Goal: Navigation & Orientation: Find specific page/section

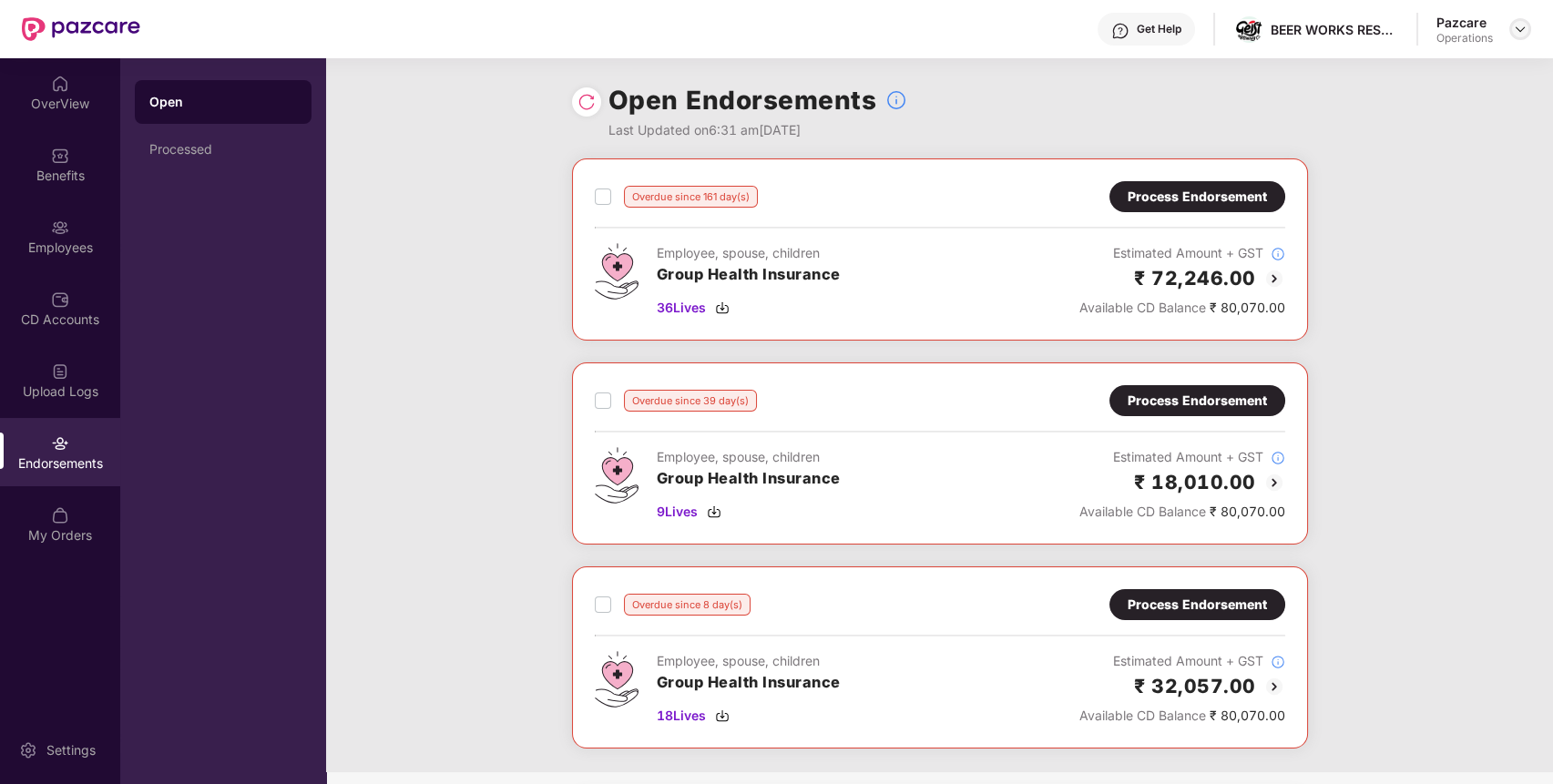
click at [1518, 28] on img at bounding box center [1520, 29] width 14 height 14
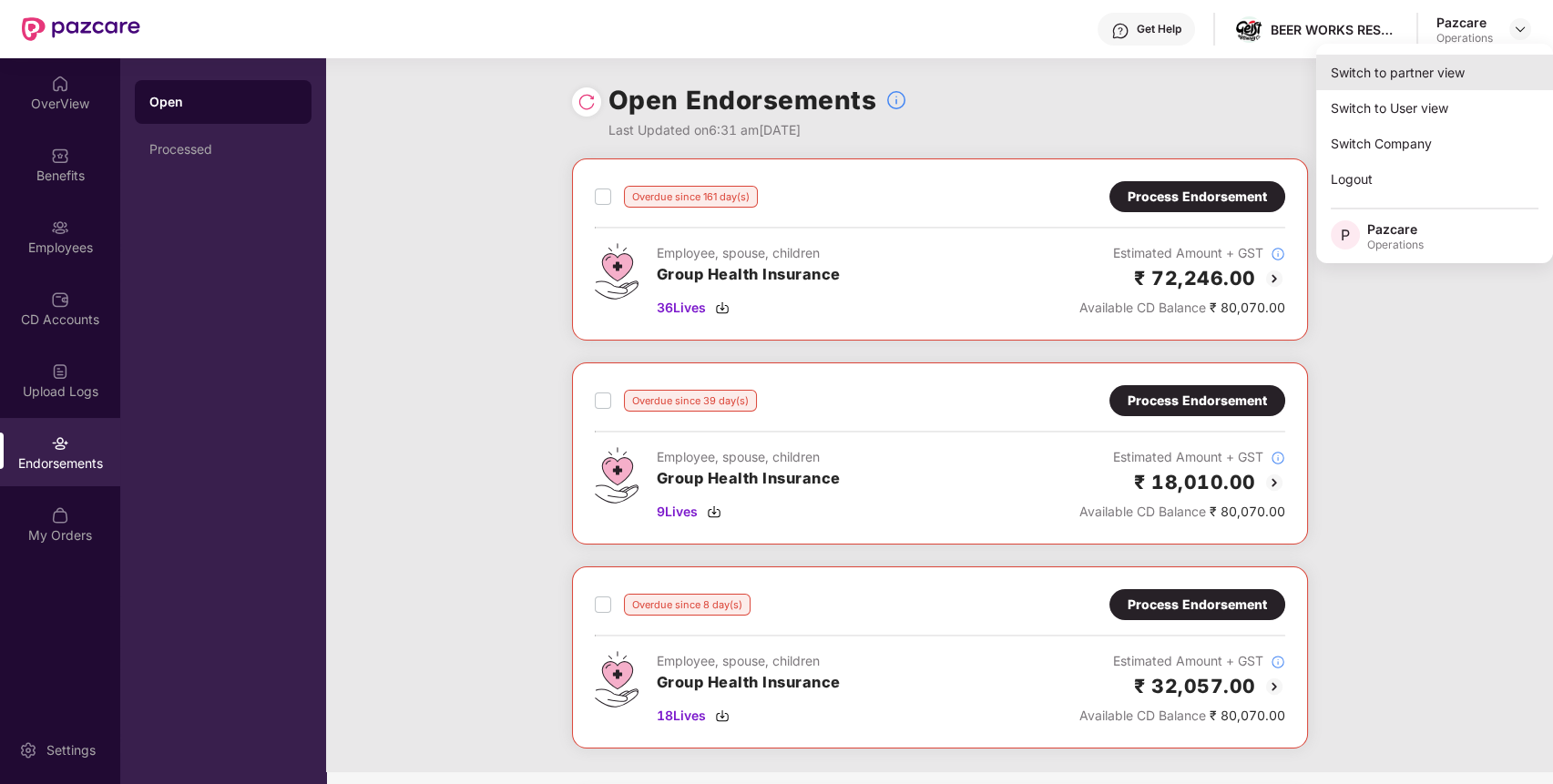
click at [1456, 73] on div "Switch to partner view" at bounding box center [1435, 72] width 237 height 36
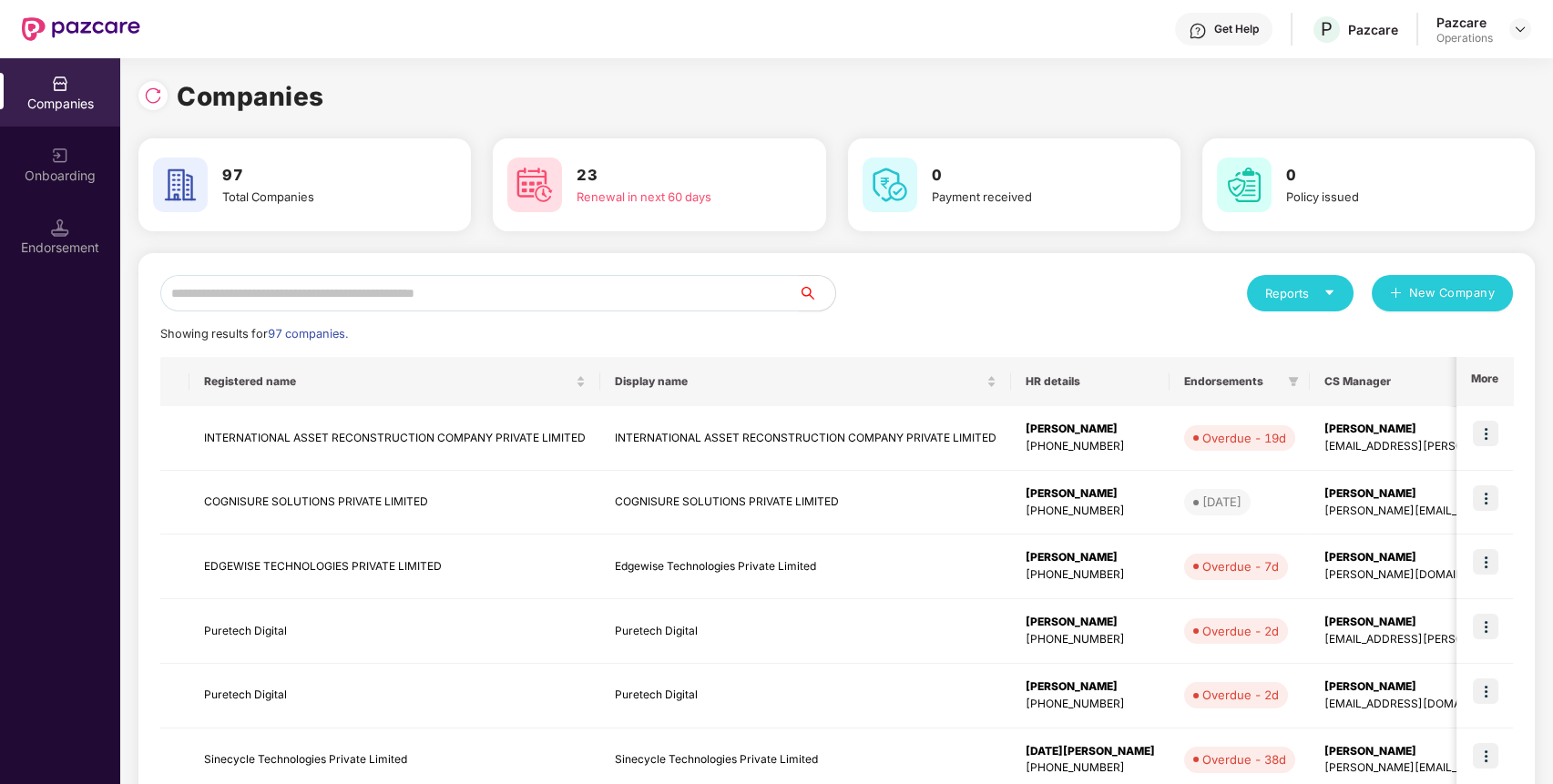
click at [744, 289] on input "text" at bounding box center [479, 294] width 639 height 37
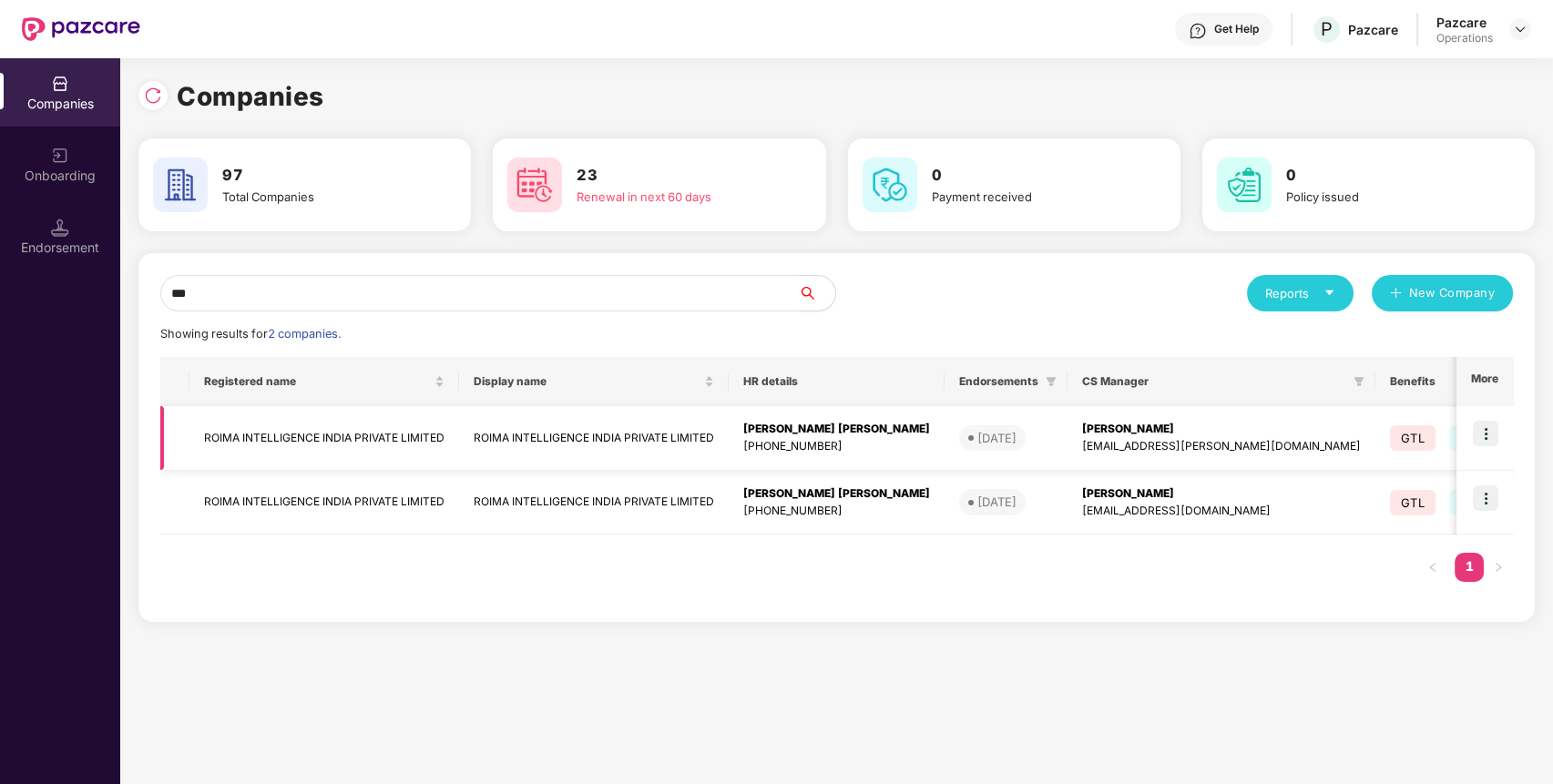
type input "***"
click at [1491, 427] on img at bounding box center [1486, 433] width 25 height 25
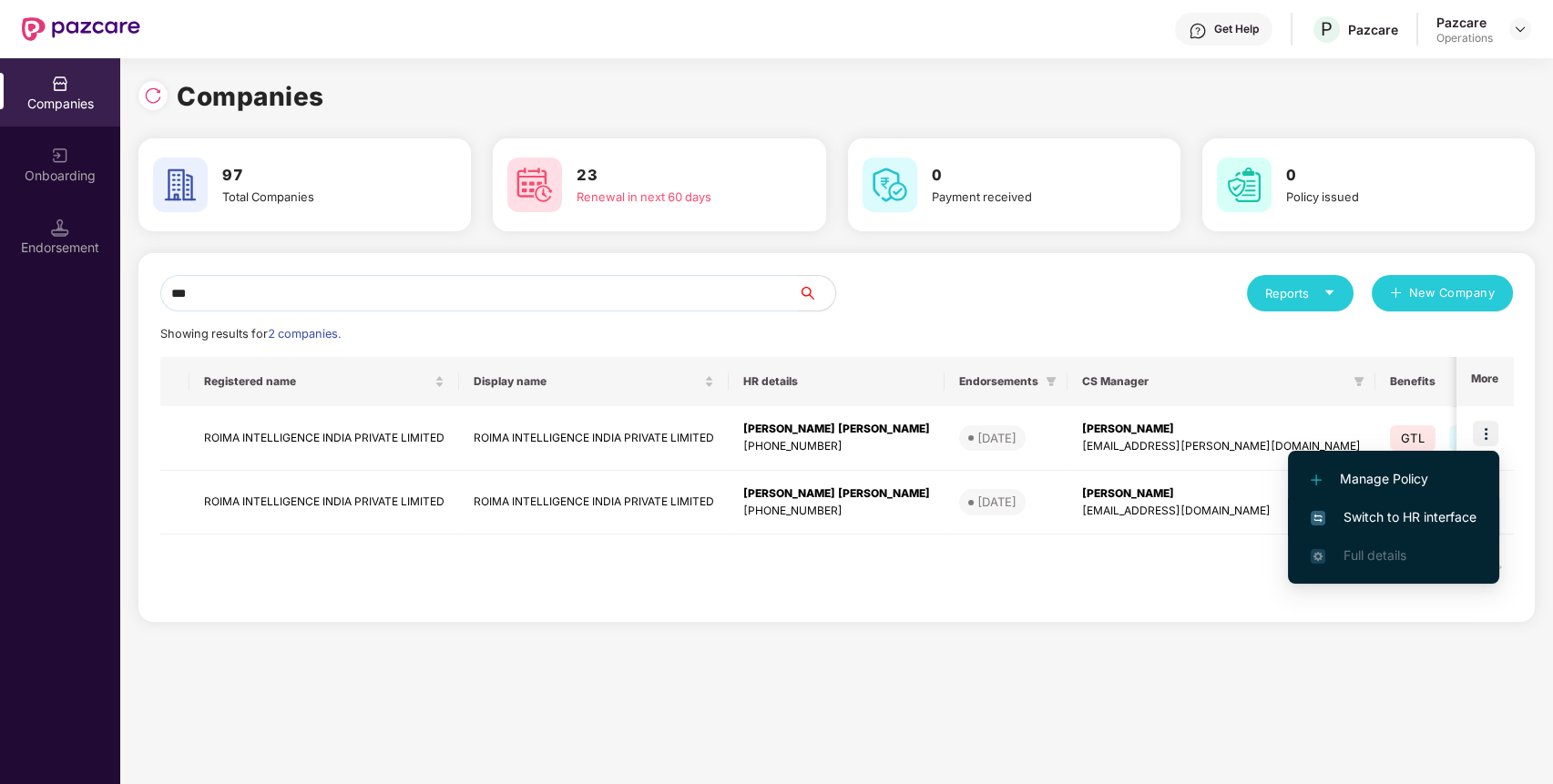
click at [1435, 509] on span "Switch to HR interface" at bounding box center [1394, 517] width 166 height 20
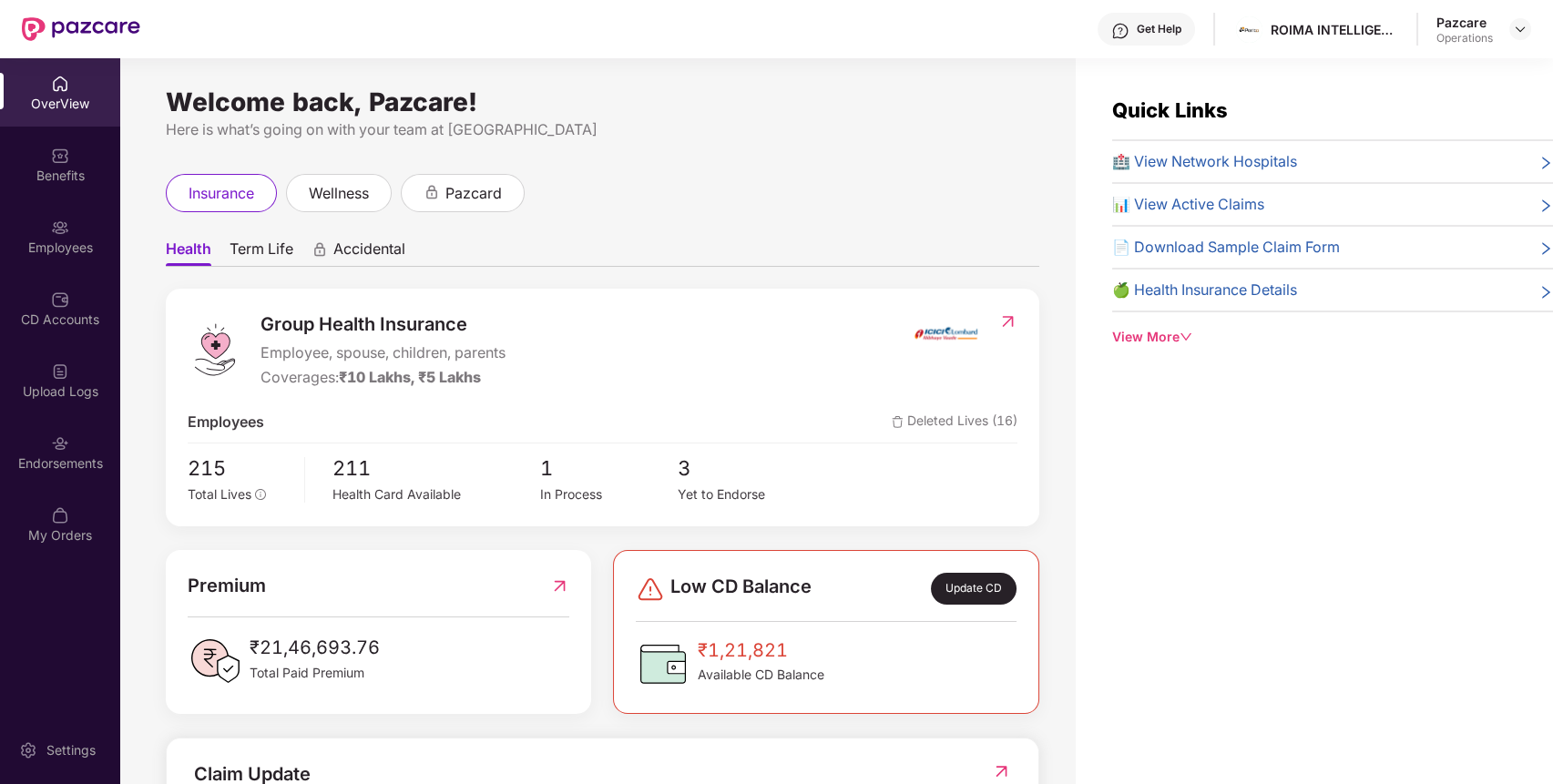
click at [59, 447] on img at bounding box center [60, 443] width 18 height 18
